Goal: Task Accomplishment & Management: Manage account settings

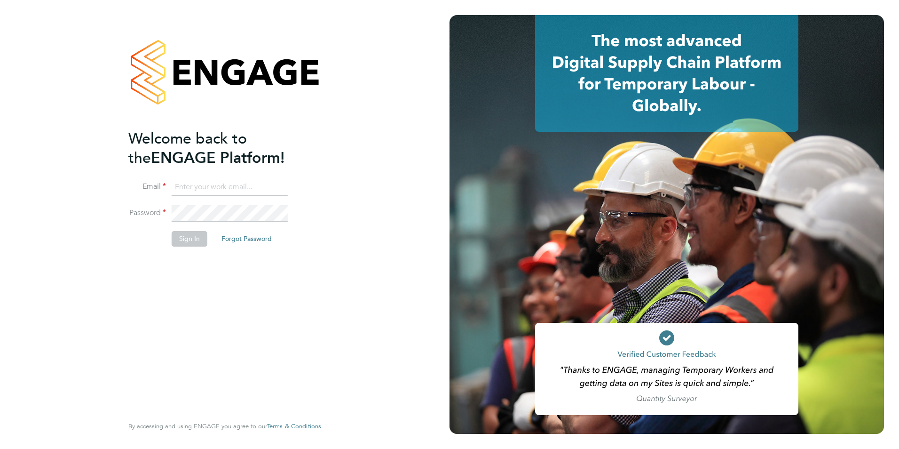
type input "connor@carbonrecruitment.co.uk"
click at [184, 242] on button "Sign In" at bounding box center [190, 238] width 36 height 15
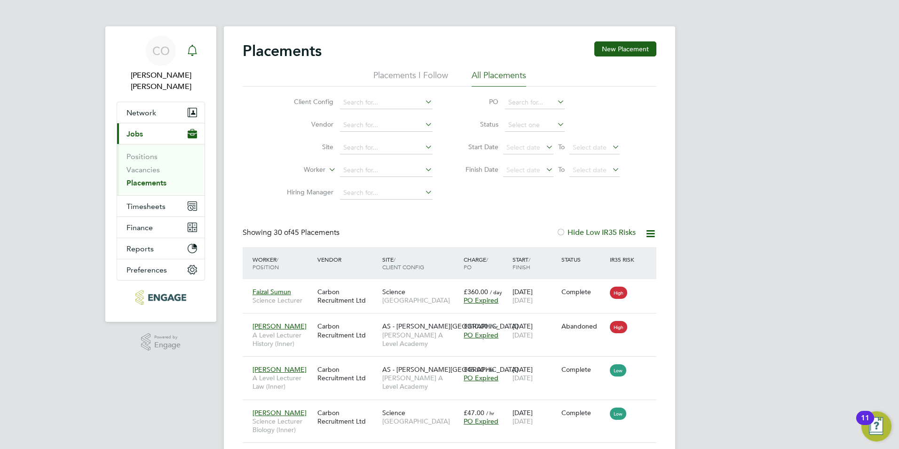
click at [198, 56] on div "Main navigation" at bounding box center [192, 50] width 19 height 19
